Goal: Task Accomplishment & Management: Complete application form

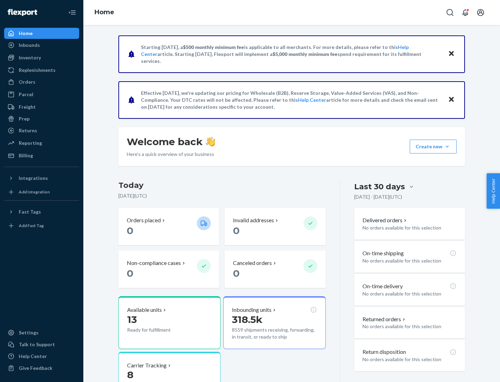
click at [447, 147] on button "Create new Create new inbound Create new order Create new product" at bounding box center [433, 147] width 47 height 14
click at [42, 45] on div "Inbounds" at bounding box center [42, 45] width 74 height 10
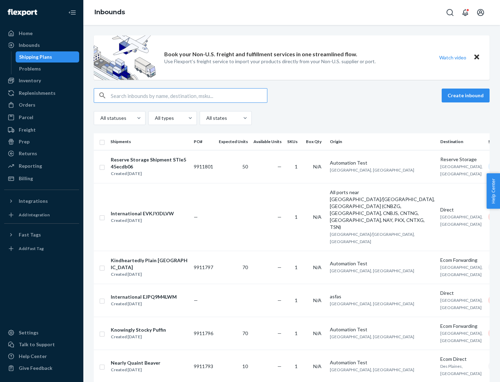
click at [467, 95] on button "Create inbound" at bounding box center [466, 96] width 48 height 14
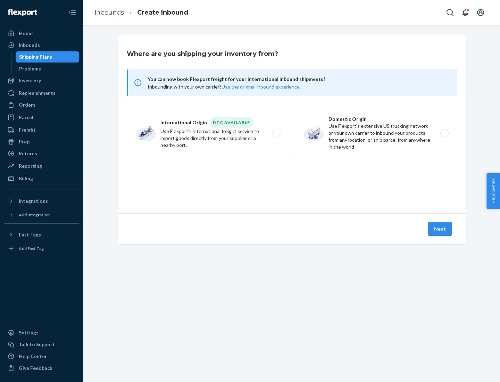
click at [376, 133] on label "Domestic Origin Use Flexport’s extensive US trucking network or your own carrie…" at bounding box center [376, 133] width 163 height 52
click at [444, 133] on input "Domestic Origin Use Flexport’s extensive US trucking network or your own carrie…" at bounding box center [446, 133] width 5 height 5
radio input "true"
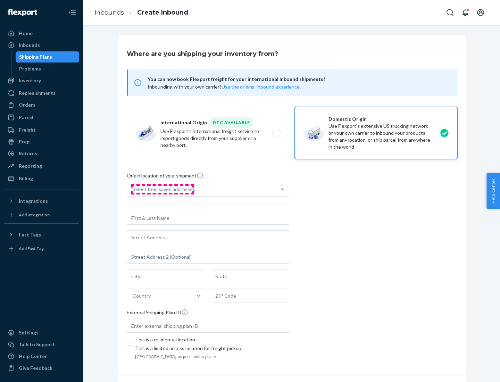
click at [162, 189] on div "Select from saved addresses" at bounding box center [164, 189] width 63 height 7
click at [133, 189] on input "Select from saved addresses" at bounding box center [133, 189] width 1 height 7
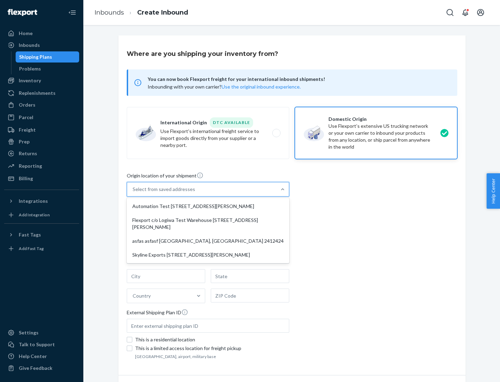
scroll to position [3, 0]
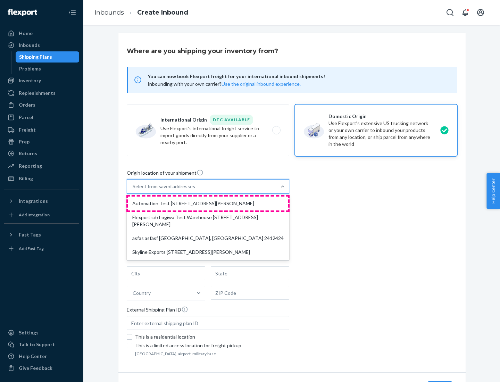
click at [208, 203] on div "Automation Test [STREET_ADDRESS][PERSON_NAME]" at bounding box center [208, 204] width 160 height 14
click at [133, 190] on input "option Automation Test [STREET_ADDRESS][PERSON_NAME] focused, 1 of 4. 4 results…" at bounding box center [133, 186] width 1 height 7
type input "Automation Test"
type input "9th Floor"
type input "[GEOGRAPHIC_DATA]"
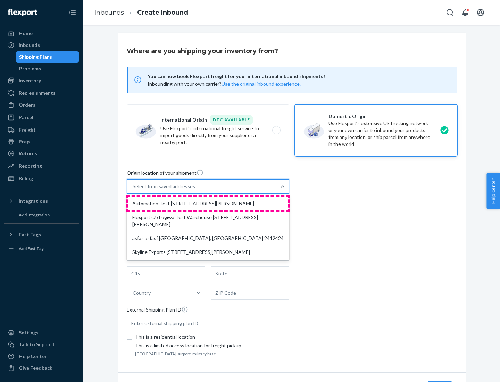
type input "CA"
type input "94104"
type input "[STREET_ADDRESS][PERSON_NAME]"
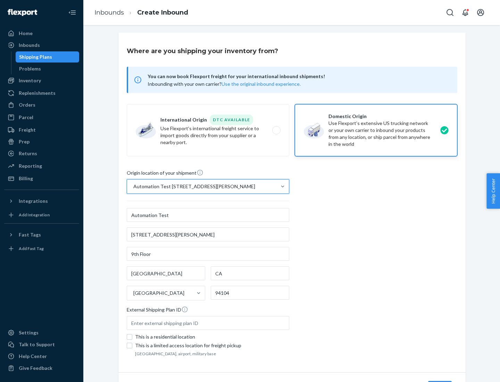
scroll to position [41, 0]
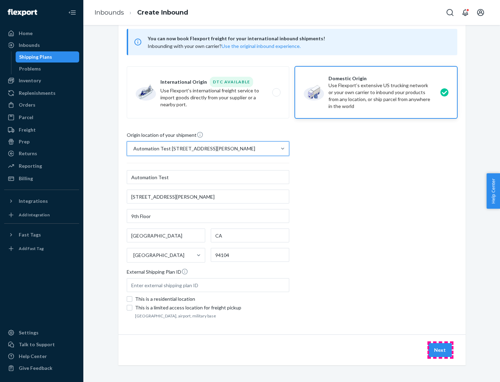
click at [440, 350] on button "Next" at bounding box center [440, 350] width 24 height 14
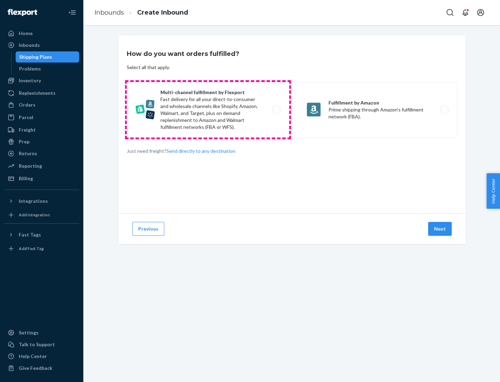
click at [208, 110] on label "Multi-channel fulfillment by Flexport Fast delivery for all your direct-to-cons…" at bounding box center [208, 110] width 163 height 56
click at [276, 110] on input "Multi-channel fulfillment by Flexport Fast delivery for all your direct-to-cons…" at bounding box center [278, 110] width 5 height 5
radio input "true"
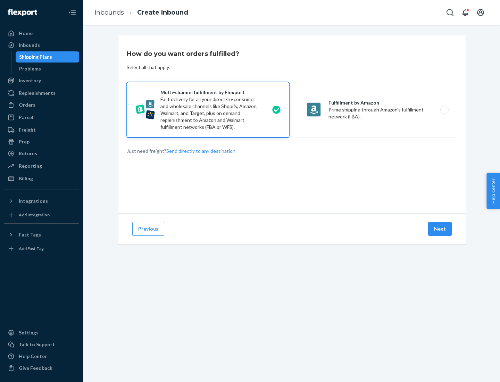
click at [440, 229] on button "Next" at bounding box center [440, 229] width 24 height 14
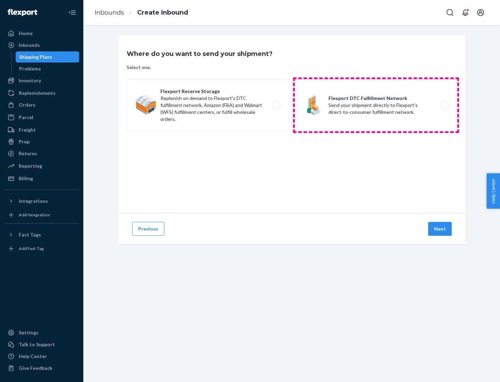
click at [376, 105] on label "Flexport DTC Fulfillment Network Send your shipment directly to Flexport's dire…" at bounding box center [376, 105] width 163 height 52
click at [444, 105] on input "Flexport DTC Fulfillment Network Send your shipment directly to Flexport's dire…" at bounding box center [446, 105] width 5 height 5
radio input "true"
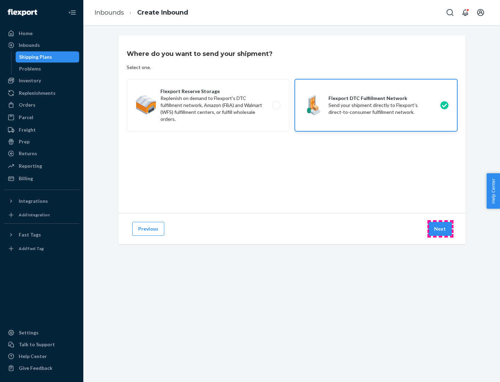
click at [440, 229] on button "Next" at bounding box center [440, 229] width 24 height 14
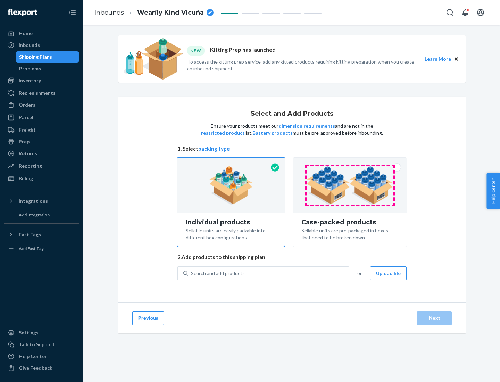
click at [350, 185] on img at bounding box center [350, 185] width 86 height 38
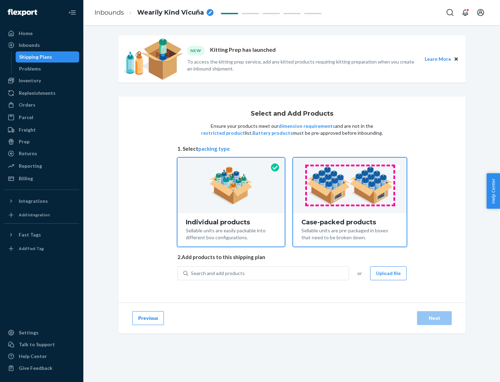
click at [350, 162] on input "Case-packed products Sellable units are pre-packaged in boxes that need to be b…" at bounding box center [350, 160] width 5 height 5
radio input "true"
radio input "false"
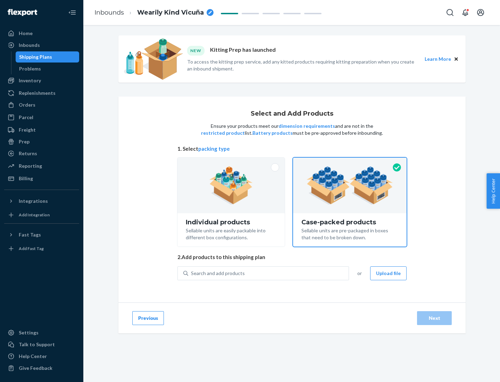
click at [269, 273] on div "Search and add products" at bounding box center [268, 273] width 160 height 13
click at [192, 273] on input "Search and add products" at bounding box center [191, 273] width 1 height 7
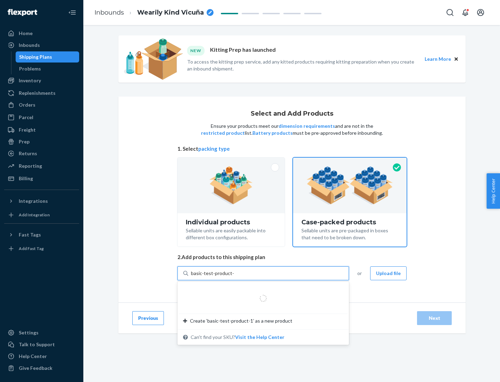
type input "basic-test-product-1"
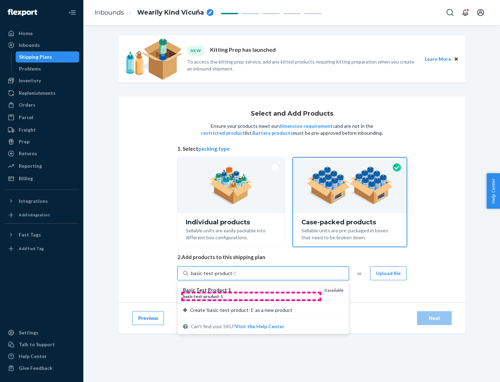
click at [251, 296] on div "basic - test - product - 1" at bounding box center [251, 296] width 136 height 6
click at [235, 277] on input "basic-test-product-1" at bounding box center [213, 273] width 44 height 7
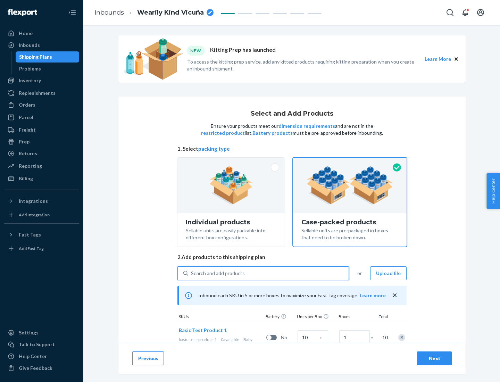
scroll to position [25, 0]
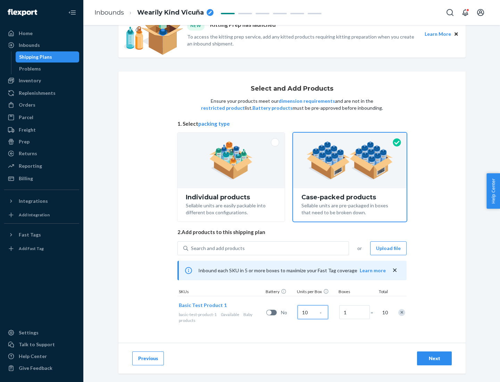
type input "10"
type input "7"
click at [434, 358] on div "Next" at bounding box center [434, 358] width 23 height 7
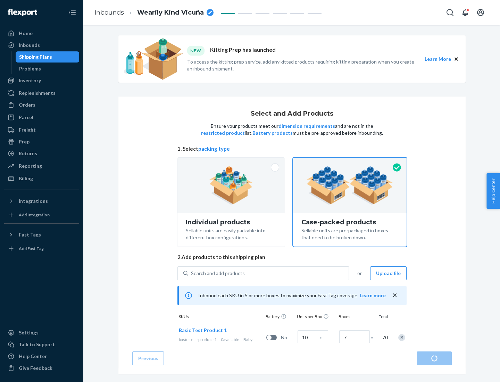
radio input "true"
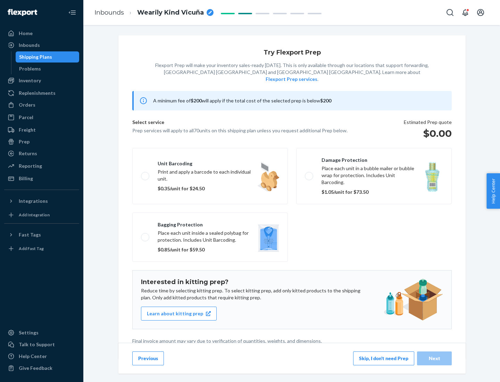
scroll to position [2, 0]
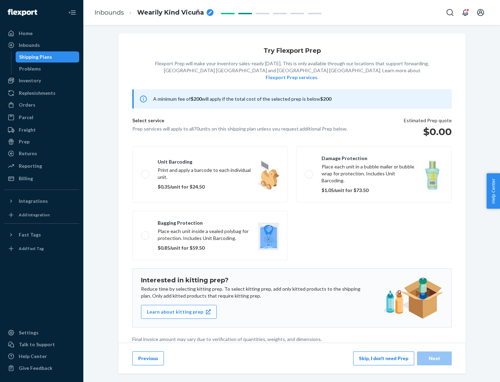
click at [210, 221] on label "Bagging protection Place each unit inside a sealed polybag for protection. Incl…" at bounding box center [210, 235] width 156 height 49
click at [146, 233] on input "Bagging protection Place each unit inside a sealed polybag for protection. Incl…" at bounding box center [143, 235] width 5 height 5
checkbox input "true"
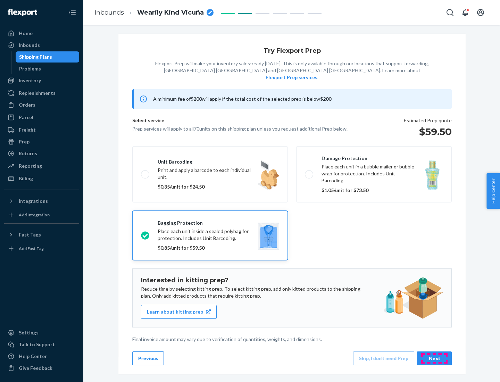
click at [434, 358] on div "Next" at bounding box center [434, 358] width 23 height 7
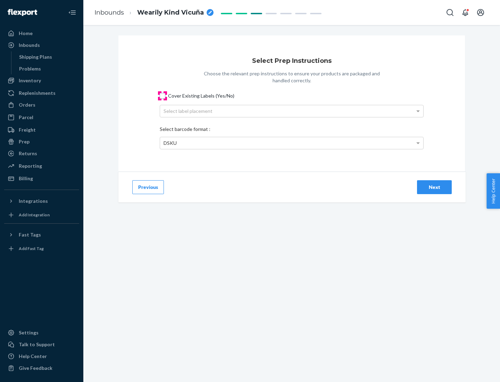
click at [163, 95] on input "Cover Existing Labels (Yes/No)" at bounding box center [163, 96] width 6 height 6
checkbox input "true"
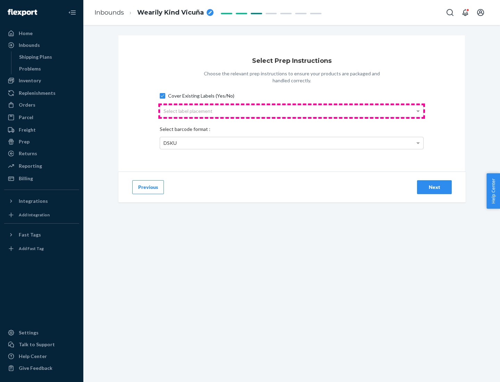
click at [292, 111] on div "Select label placement" at bounding box center [291, 111] width 263 height 12
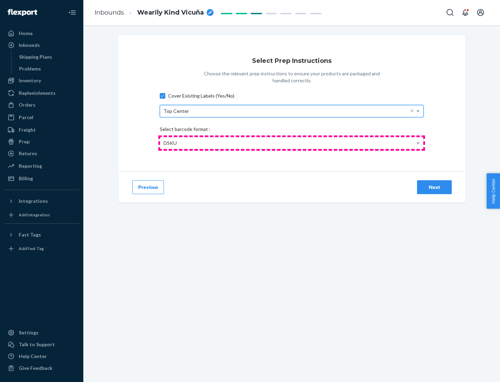
click at [292, 143] on div "DSKU" at bounding box center [291, 143] width 263 height 12
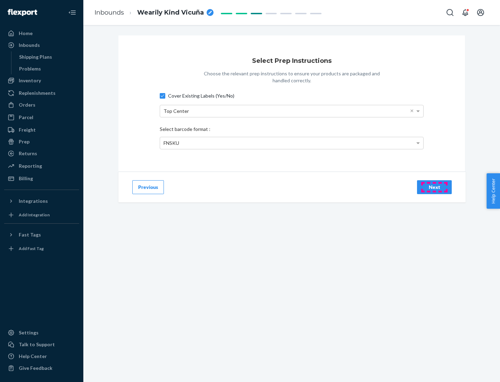
click at [434, 187] on div "Next" at bounding box center [434, 187] width 23 height 7
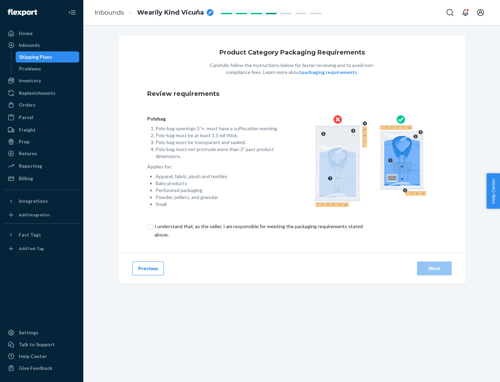
click at [258, 230] on input "checkbox" at bounding box center [262, 230] width 231 height 17
checkbox input "true"
click at [434, 268] on div "Next" at bounding box center [434, 268] width 23 height 7
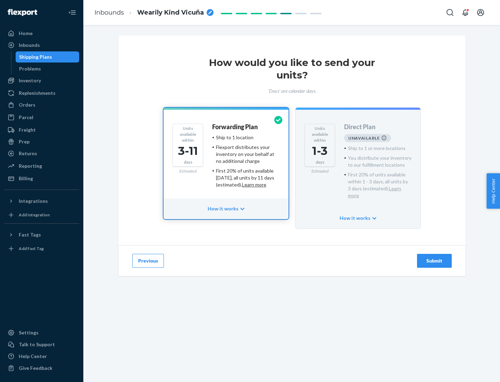
click at [235, 127] on h4 "Forwarding Plan" at bounding box center [234, 127] width 45 height 7
click at [434, 257] on div "Submit" at bounding box center [434, 260] width 23 height 7
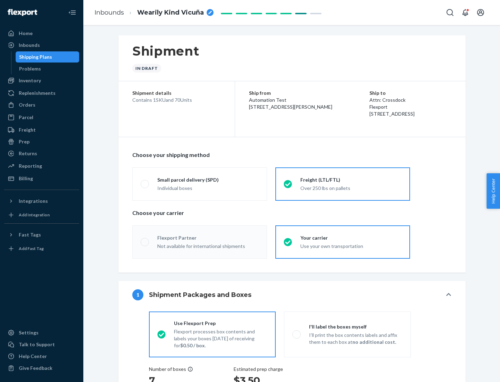
radio input "true"
radio input "false"
radio input "true"
radio input "false"
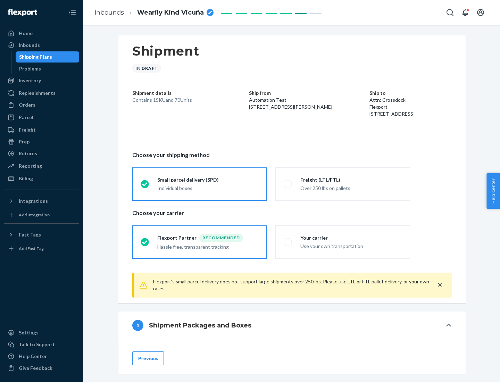
click at [343, 184] on div "Over 250 lbs on pallets" at bounding box center [350, 187] width 101 height 8
click at [288, 184] on input "Freight (LTL/FTL) Over 250 lbs on pallets" at bounding box center [286, 184] width 5 height 5
radio input "true"
radio input "false"
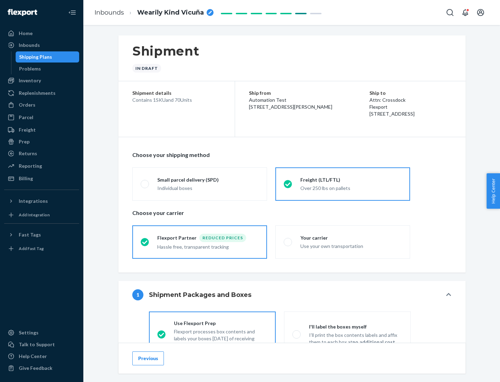
scroll to position [39, 0]
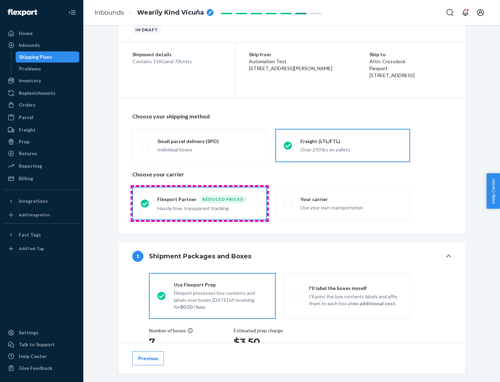
click at [200, 203] on div "Hassle free, transparent tracking" at bounding box center [207, 207] width 101 height 8
click at [145, 203] on input "Flexport Partner Reduced prices Hassle free, transparent tracking" at bounding box center [143, 203] width 5 height 5
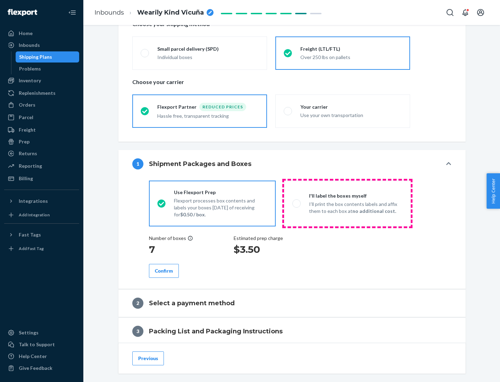
click at [347, 203] on p "I’ll print the box contents labels and affix them to each box at no additional …" at bounding box center [355, 208] width 93 height 14
click at [297, 203] on input "I'll label the boxes myself I’ll print the box contents labels and affix them t…" at bounding box center [294, 203] width 5 height 5
radio input "true"
radio input "false"
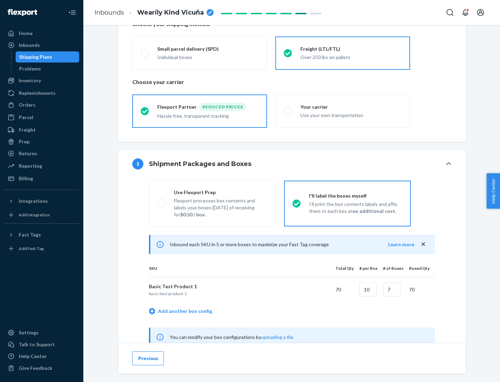
scroll to position [217, 0]
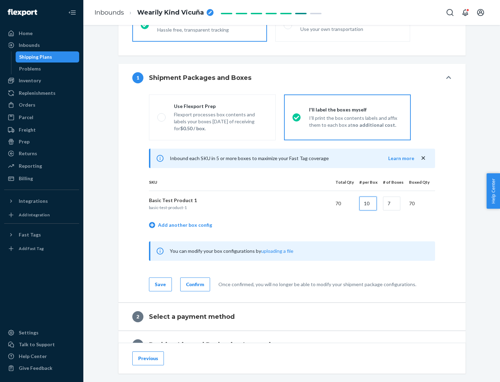
type input "10"
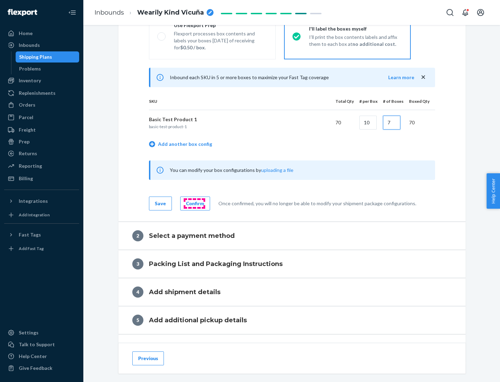
type input "7"
click at [194, 203] on div "Confirm" at bounding box center [195, 203] width 18 height 7
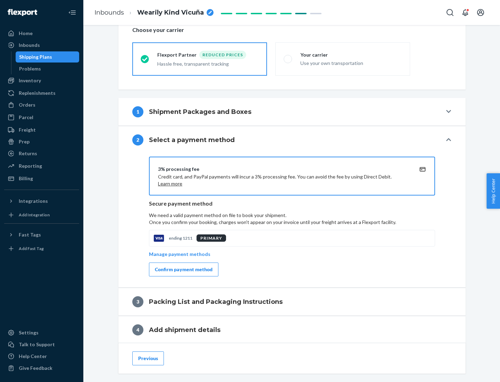
scroll to position [249, 0]
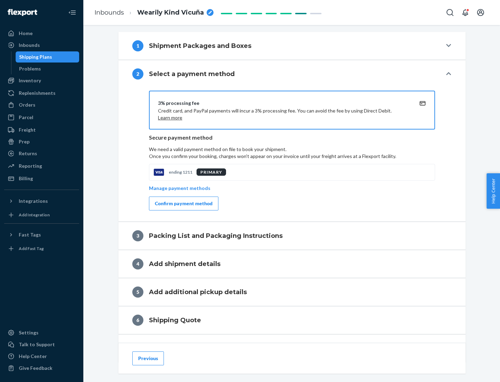
click at [183, 203] on div "Confirm payment method" at bounding box center [184, 203] width 58 height 7
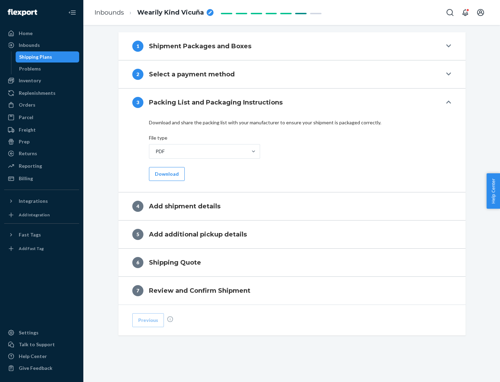
scroll to position [219, 0]
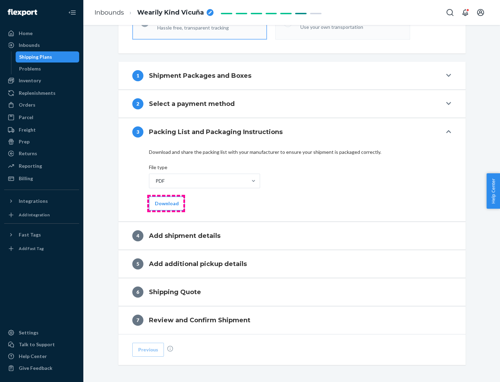
click at [166, 203] on button "Download" at bounding box center [167, 204] width 36 height 14
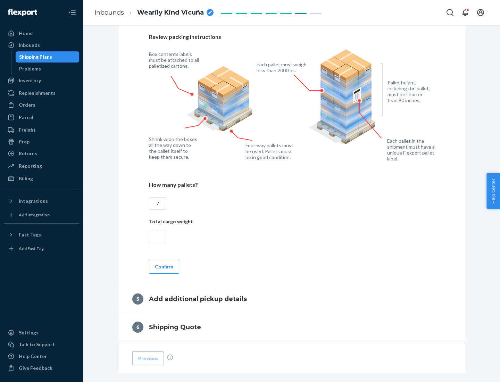
scroll to position [451, 0]
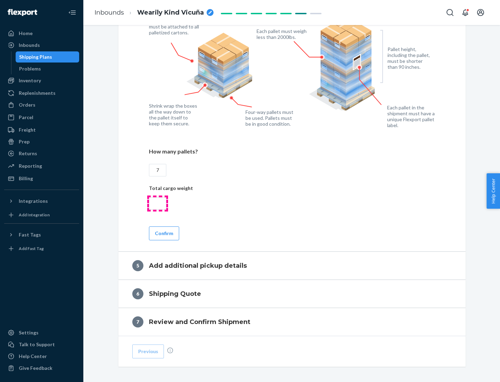
type input "7"
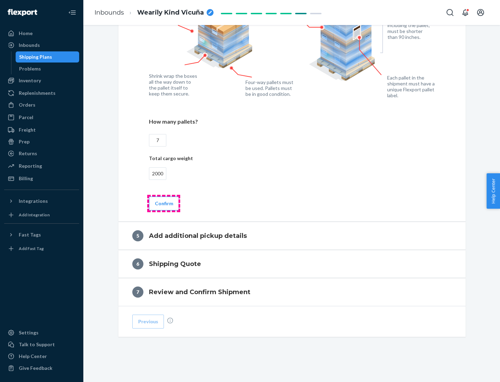
type input "2000"
click at [164, 203] on button "Confirm" at bounding box center [164, 204] width 30 height 14
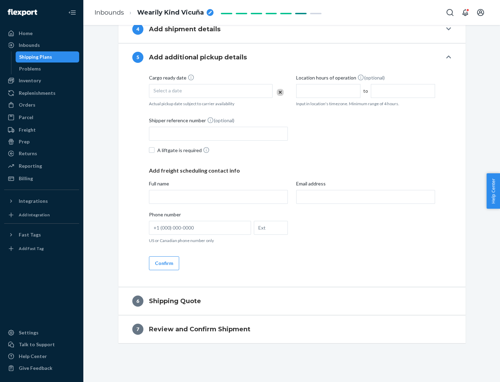
scroll to position [238, 0]
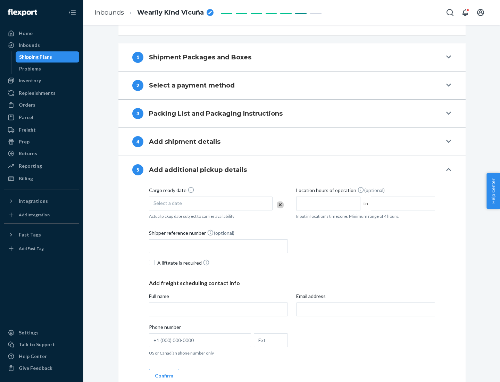
click at [211, 203] on div "Select a date" at bounding box center [211, 204] width 124 height 14
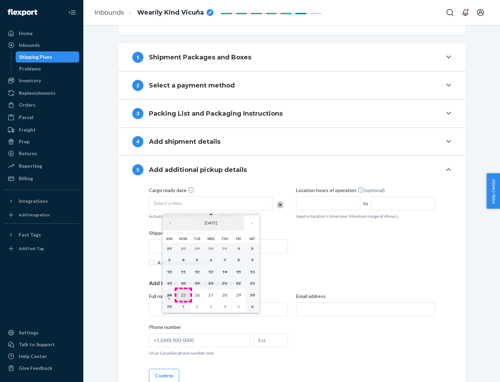
click at [183, 295] on abbr "25" at bounding box center [183, 294] width 5 height 5
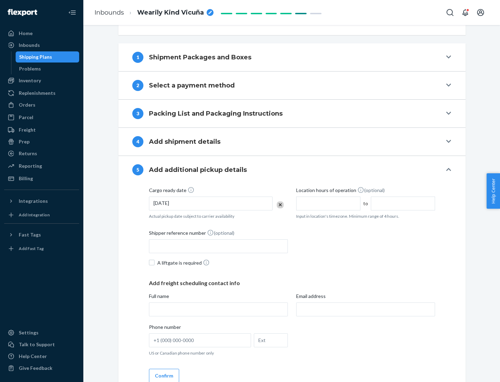
scroll to position [343, 0]
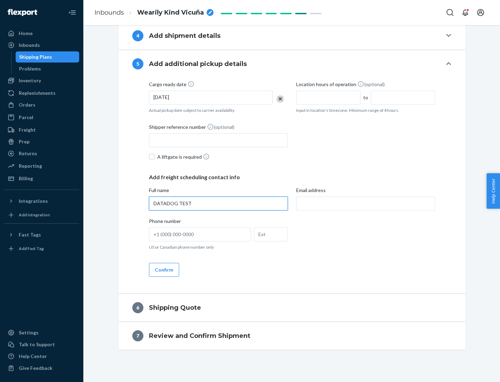
type input "DATADOG TEST"
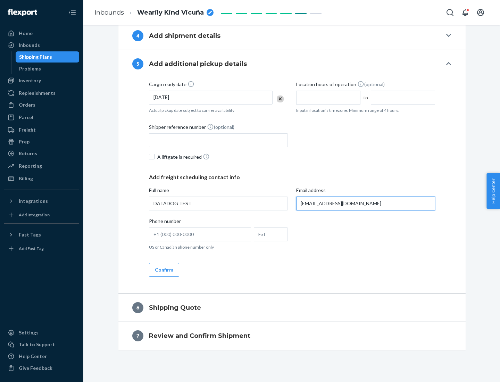
scroll to position [350, 0]
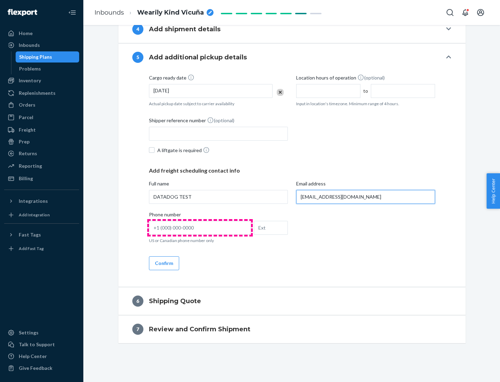
type input "[EMAIL_ADDRESS][DOMAIN_NAME]"
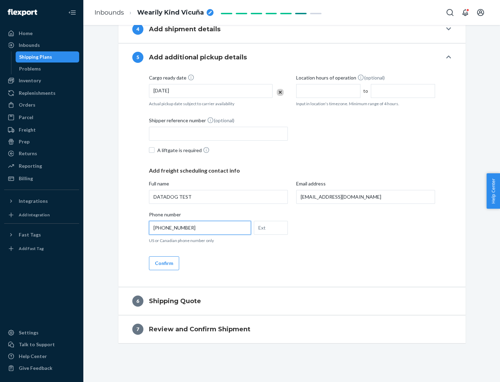
type input "[PHONE_NUMBER]"
click at [164, 263] on button "Confirm" at bounding box center [164, 263] width 30 height 14
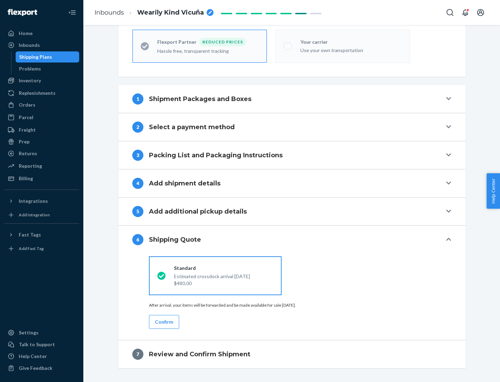
scroll to position [221, 0]
